Goal: Information Seeking & Learning: Learn about a topic

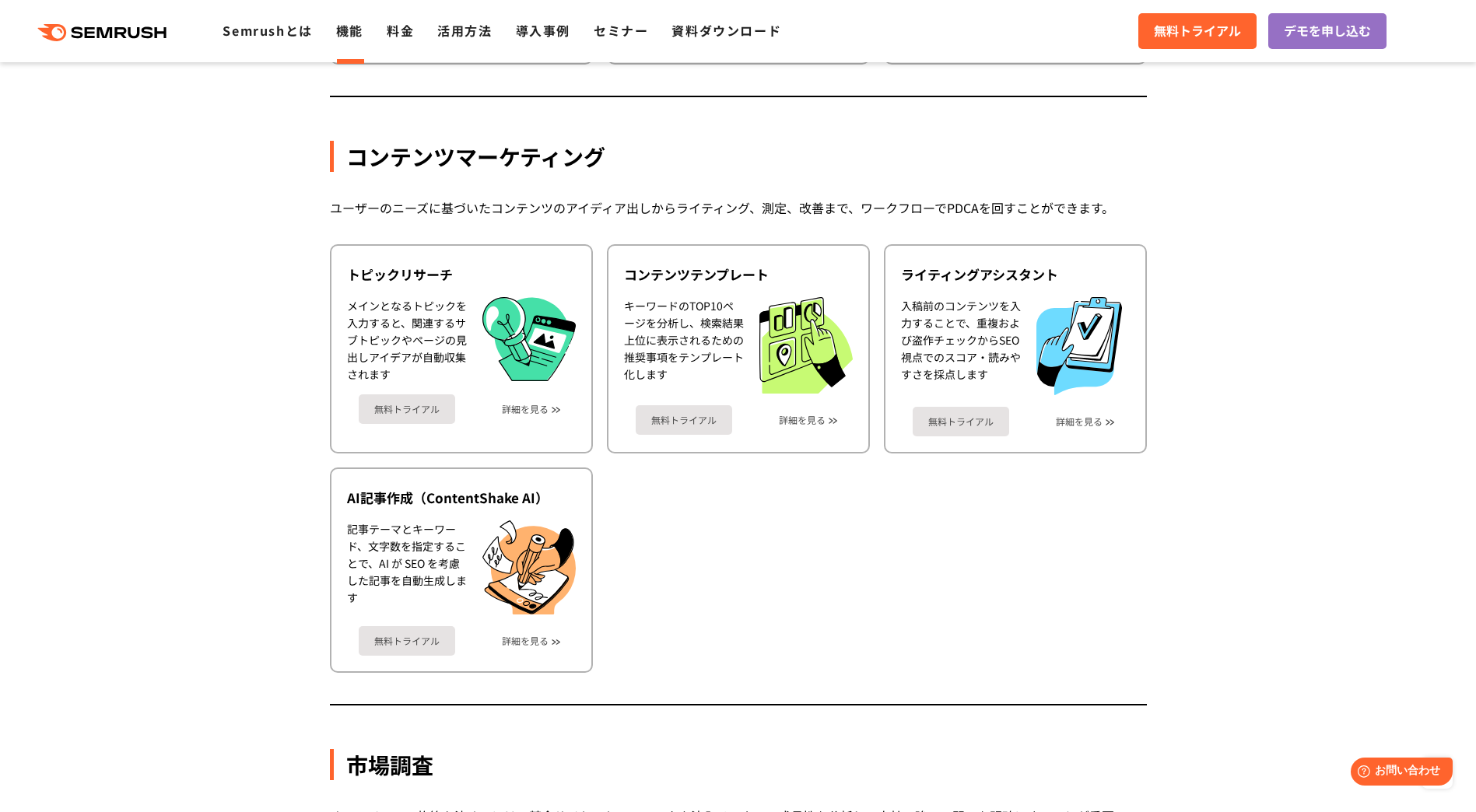
scroll to position [1950, 0]
click at [531, 637] on link "詳細を見る" at bounding box center [525, 640] width 47 height 11
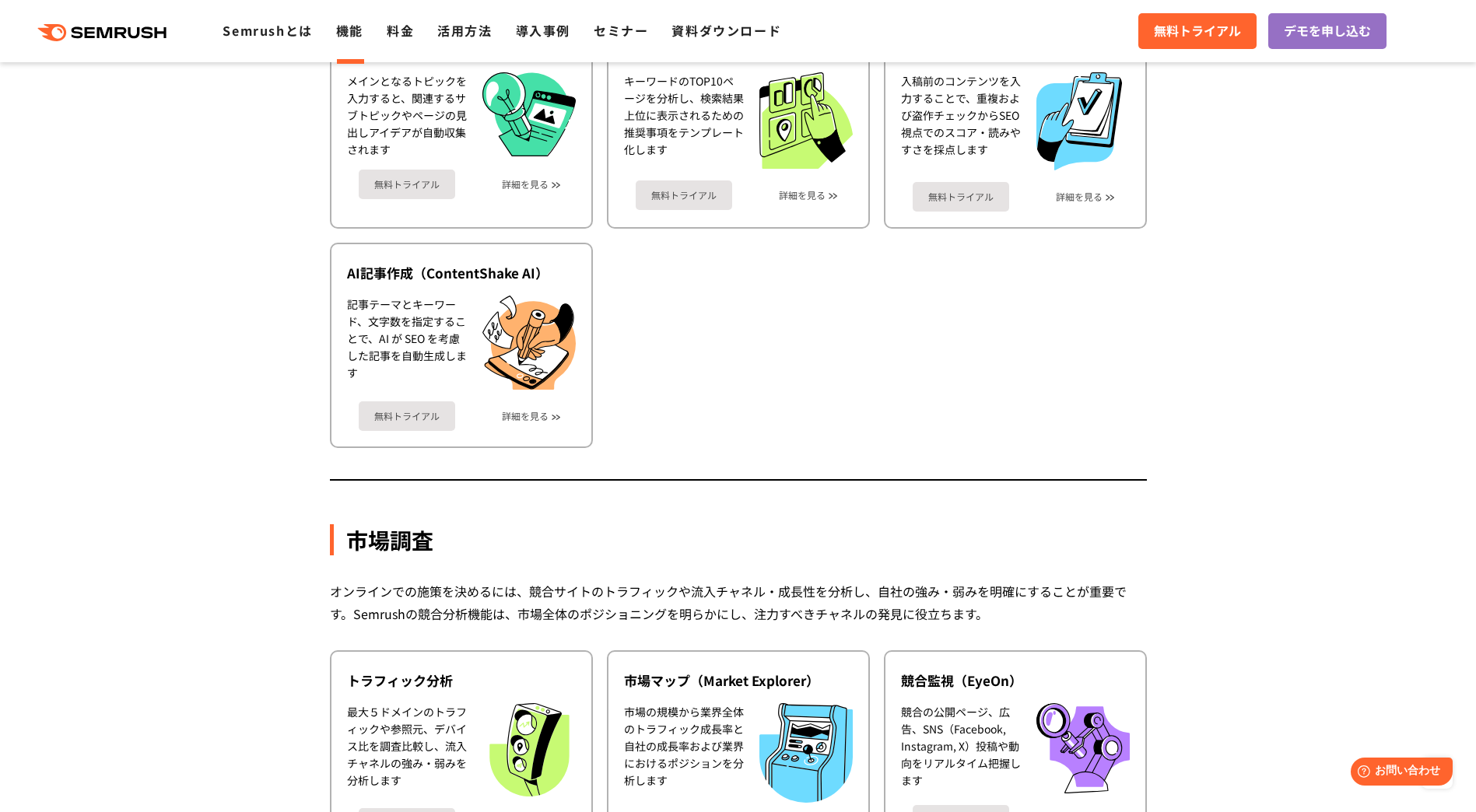
scroll to position [2096, 0]
